Goal: Ask a question

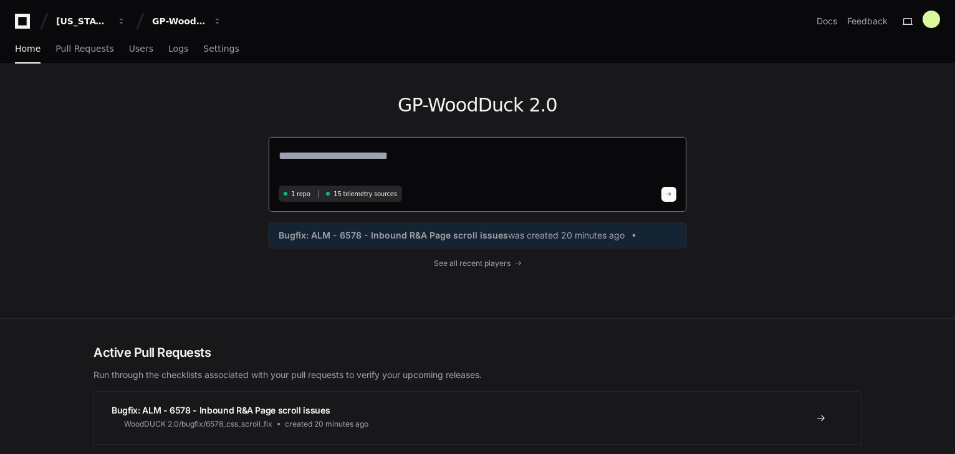
click at [308, 158] on textarea at bounding box center [478, 164] width 398 height 35
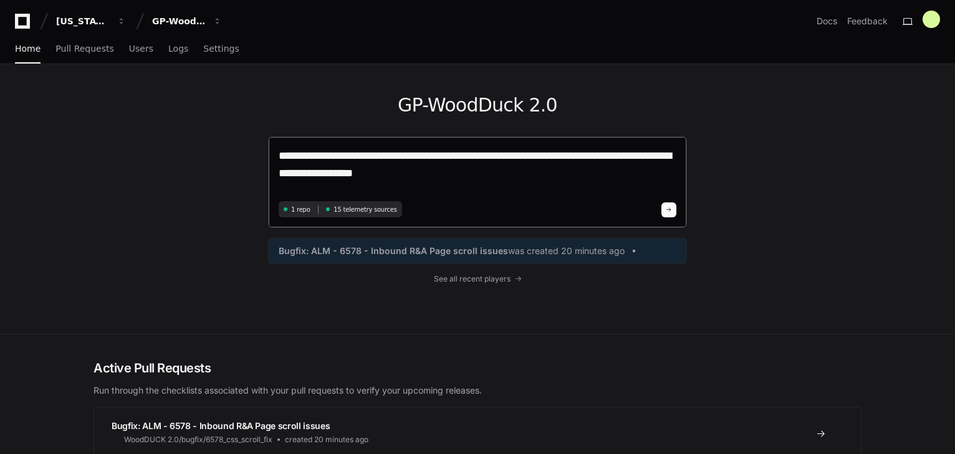
type textarea "**********"
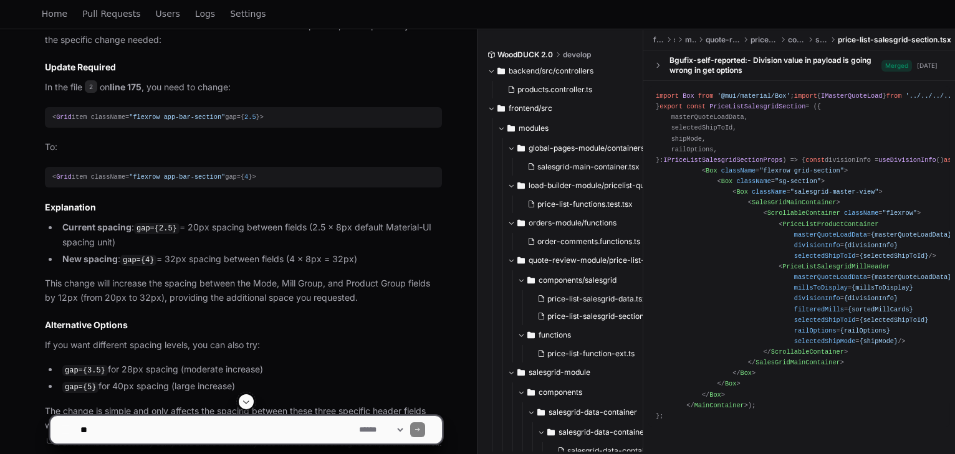
scroll to position [987, 0]
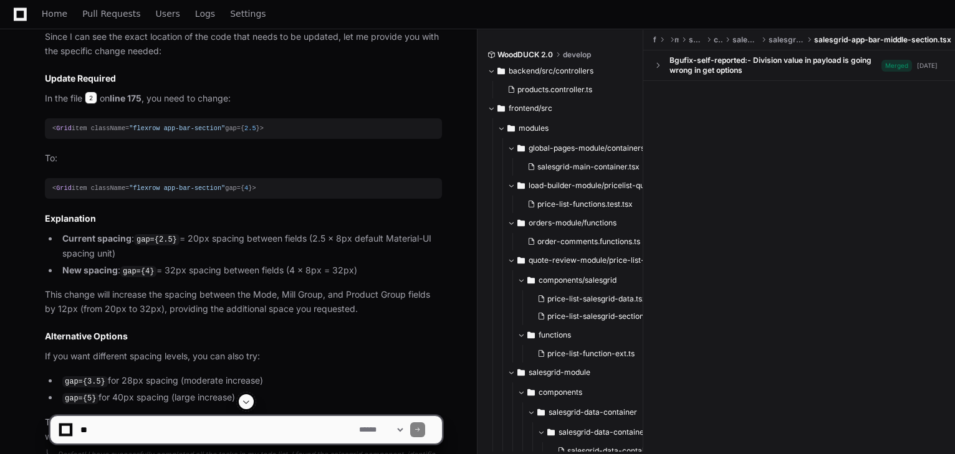
click at [95, 99] on span "2" at bounding box center [91, 98] width 12 height 12
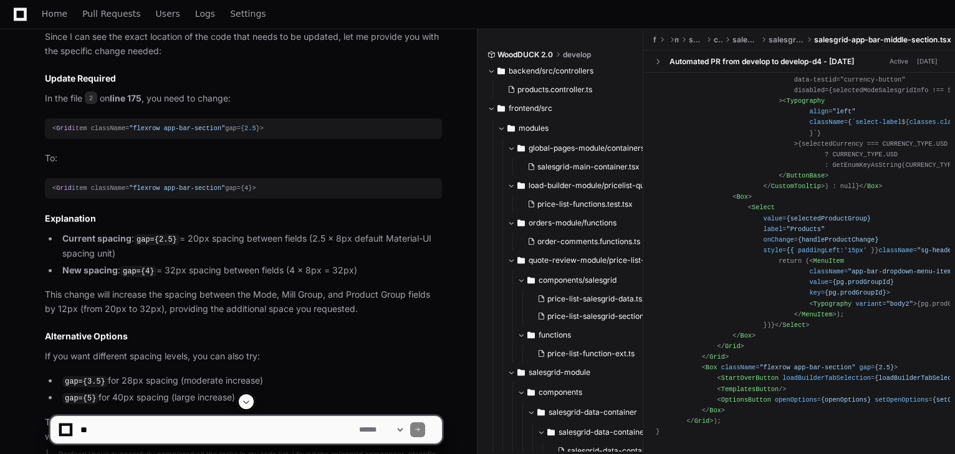
scroll to position [1496, 0]
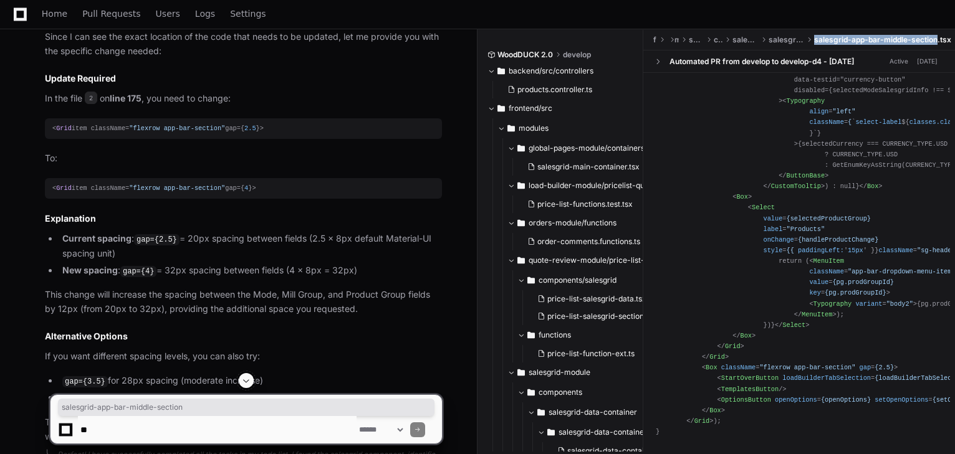
drag, startPoint x: 818, startPoint y: 41, endPoint x: 940, endPoint y: 46, distance: 122.3
click at [940, 46] on ul "frontend src modules salesgrid-module components salesgrid-header-app-bar sales…" at bounding box center [802, 40] width 305 height 20
copy span "salesgrid-app-bar-middle-section"
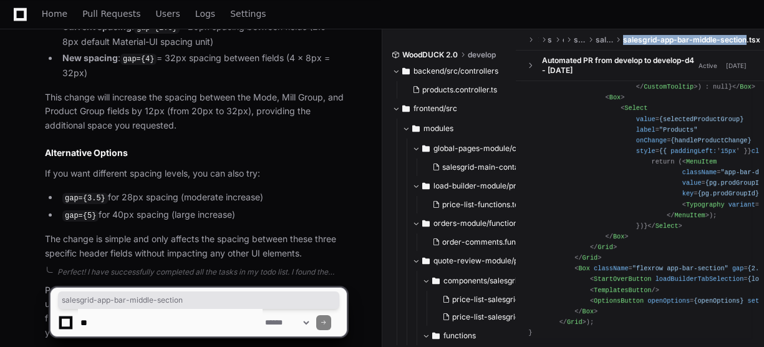
scroll to position [1357, 0]
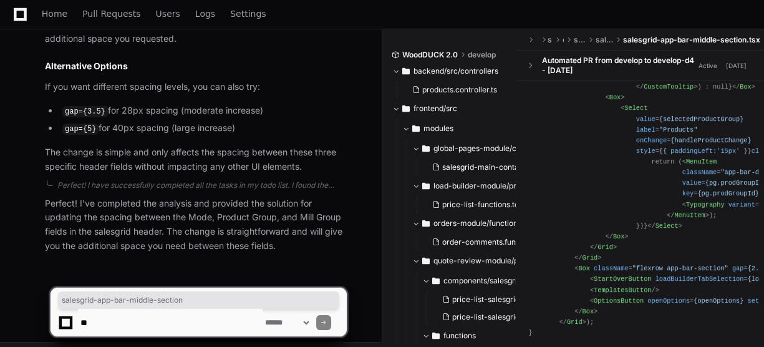
click at [154, 321] on textarea at bounding box center [170, 322] width 185 height 27
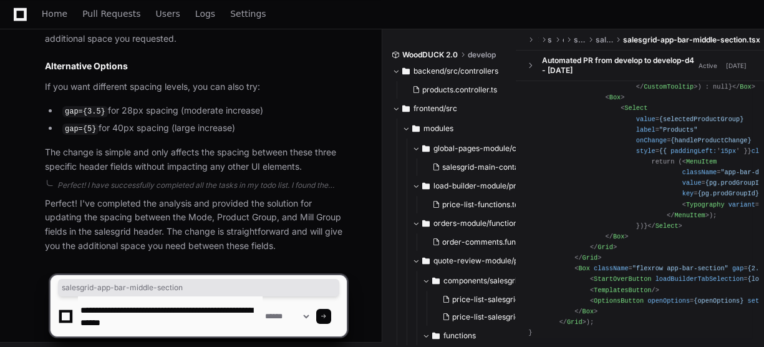
type textarea "**********"
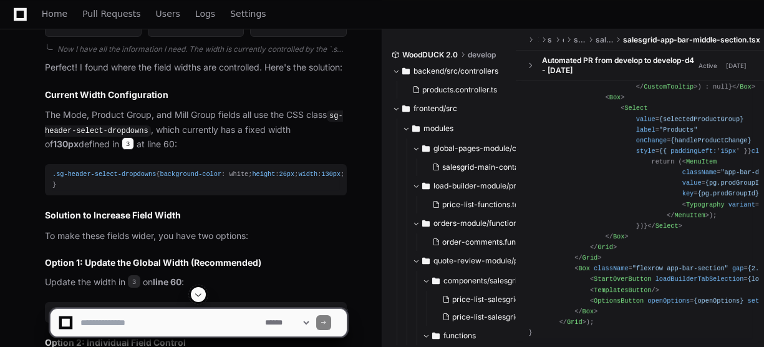
scroll to position [0, 0]
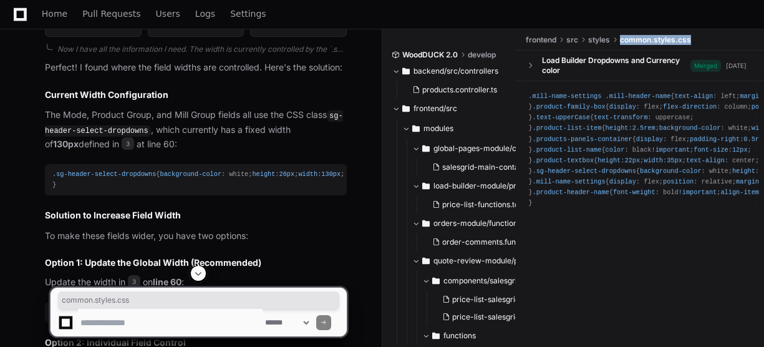
drag, startPoint x: 621, startPoint y: 41, endPoint x: 695, endPoint y: 41, distance: 73.6
click at [695, 41] on ul "frontend src styles common.styles.css" at bounding box center [643, 40] width 242 height 20
copy span "common.styles.css"
drag, startPoint x: 55, startPoint y: 168, endPoint x: 146, endPoint y: 169, distance: 91.0
click at [146, 170] on span ".sg-header-select-dropdowns" at bounding box center [103, 173] width 103 height 7
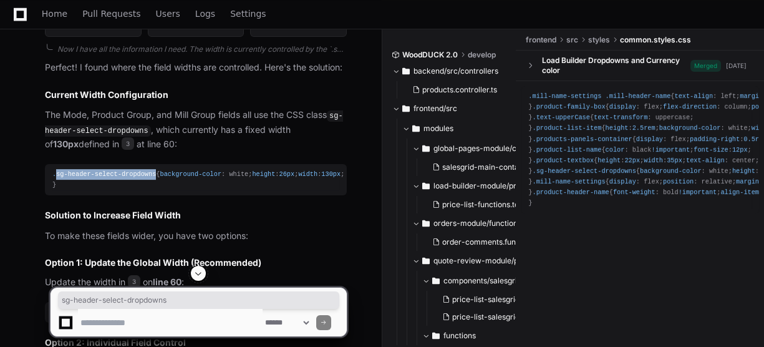
copy span "sg-header-select-dropdowns"
